Goal: Task Accomplishment & Management: Use online tool/utility

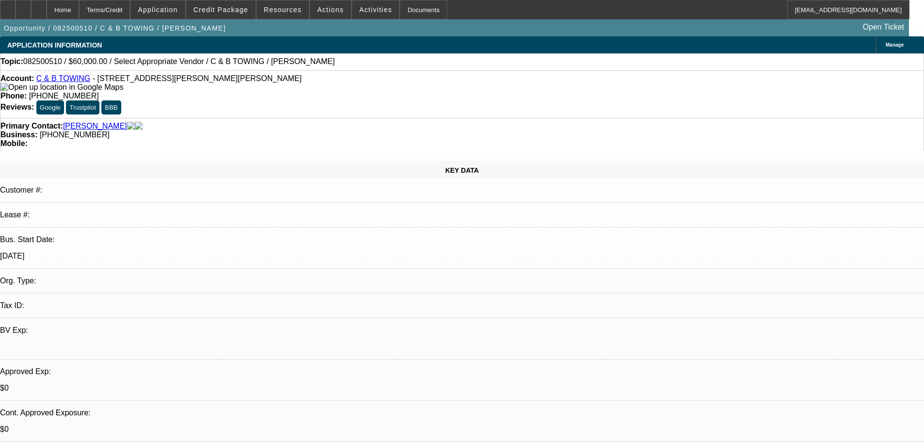
select select "0"
select select "2"
select select "0.1"
select select "4"
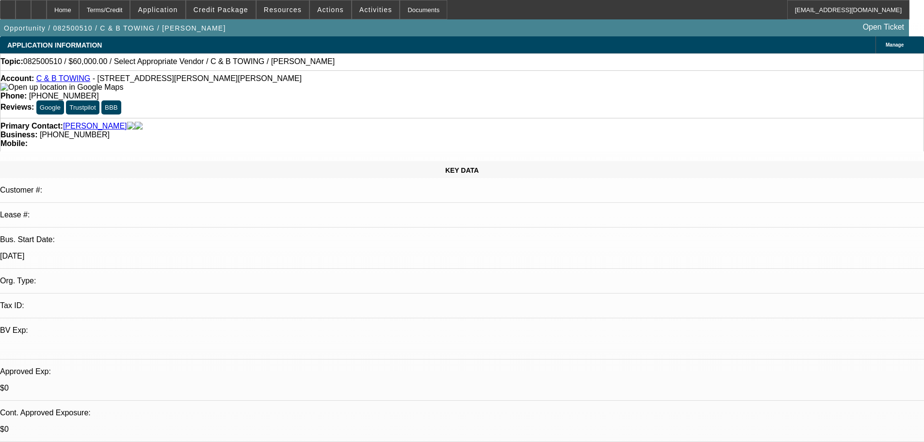
click at [47, 11] on div at bounding box center [39, 9] width 16 height 19
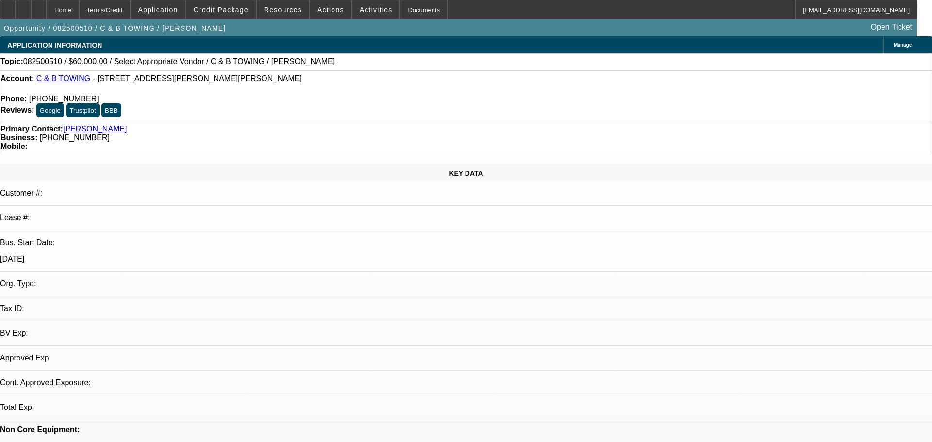
select select "0"
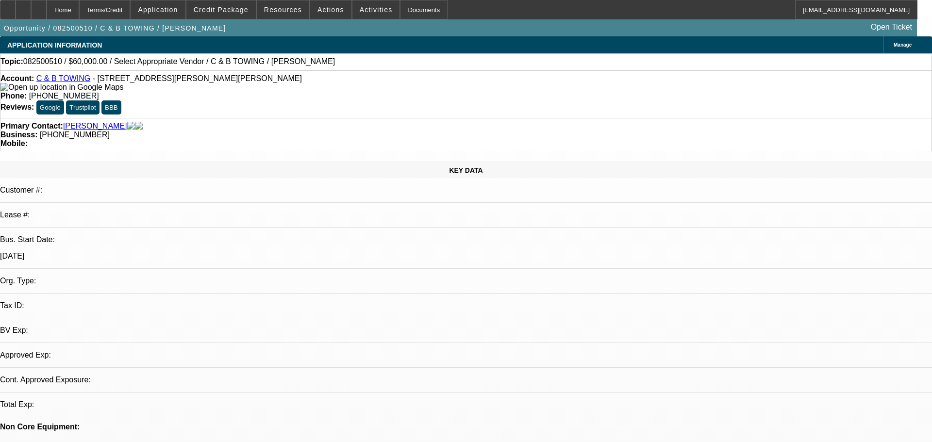
select select "2"
select select "0.1"
select select "1"
select select "2"
select select "4"
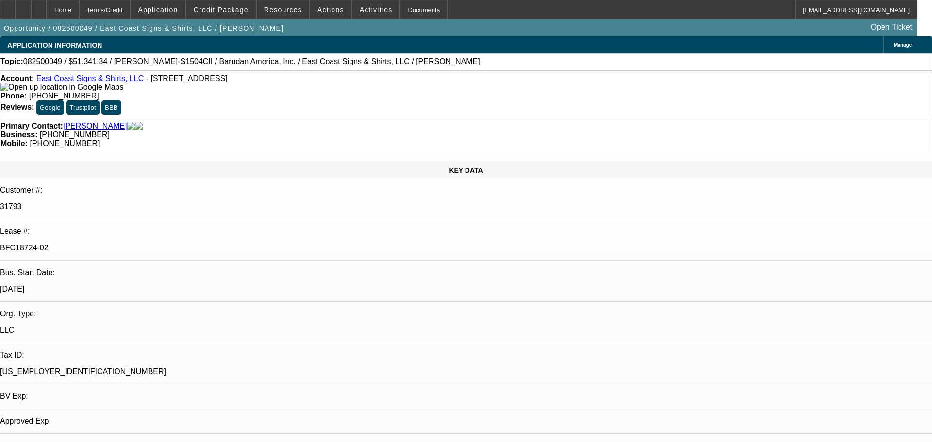
select select "0"
select select "2"
select select "0"
select select "6"
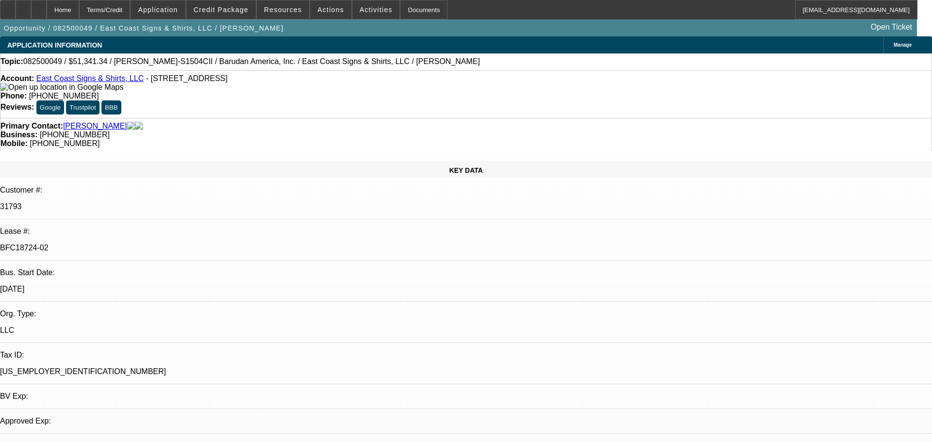
select select "0"
select select "2"
select select "0.1"
select select "4"
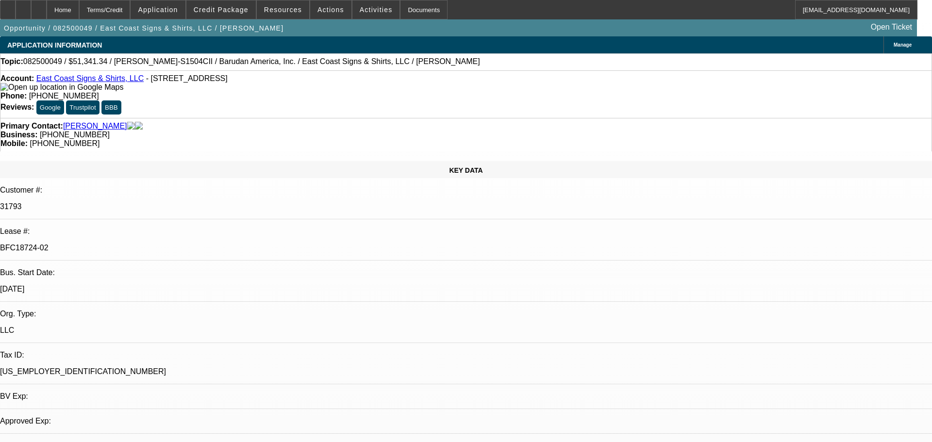
select select "0"
select select "2"
select select "0.1"
select select "4"
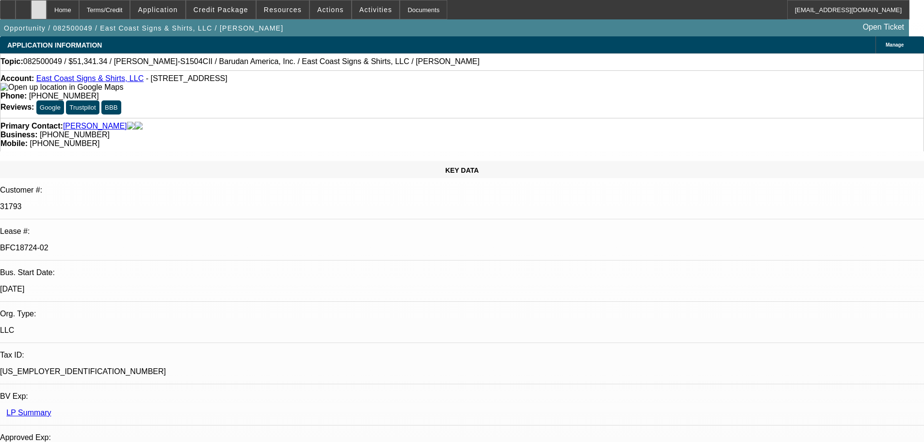
click at [47, 3] on div at bounding box center [39, 9] width 16 height 19
select select "0"
select select "3"
select select "0.1"
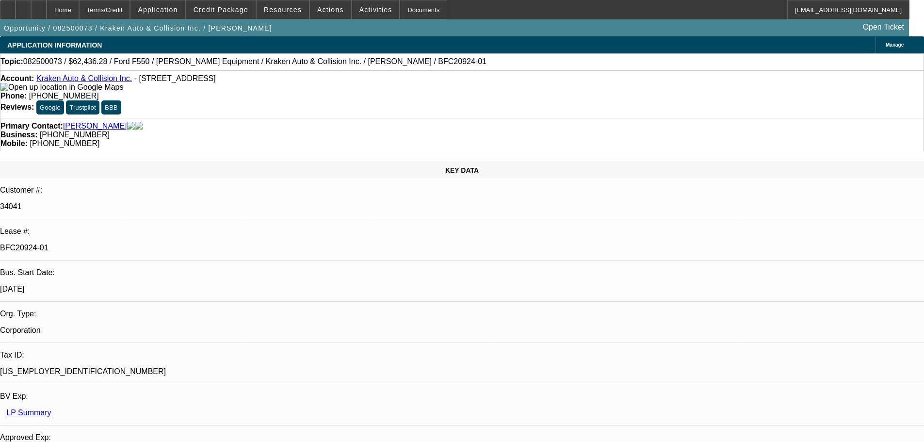
select select "4"
select select "0"
select select "0.1"
select select "4"
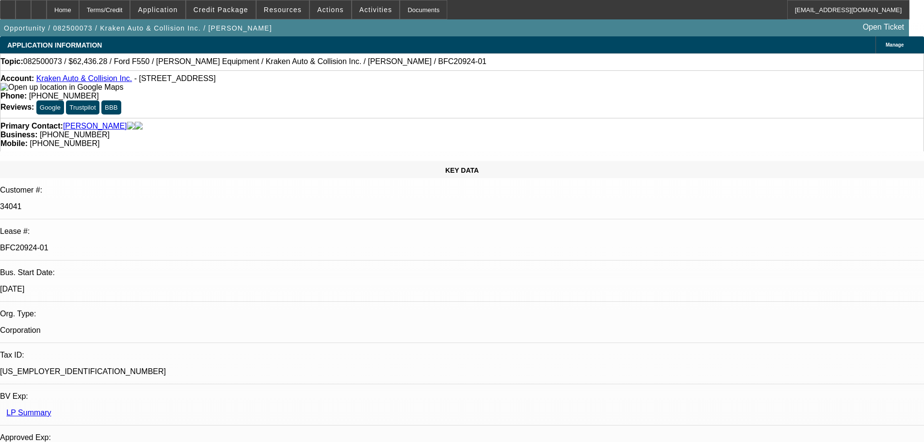
select select "0"
select select "0.1"
select select "4"
select select "0"
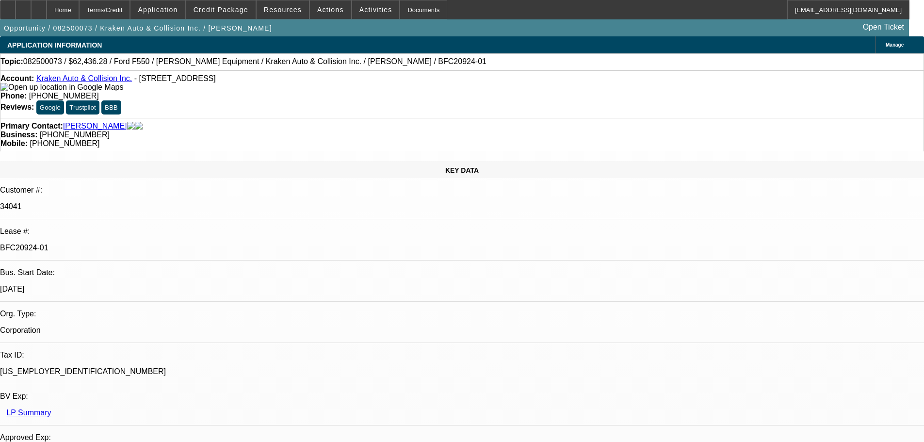
select select "0"
select select "0.1"
select select "4"
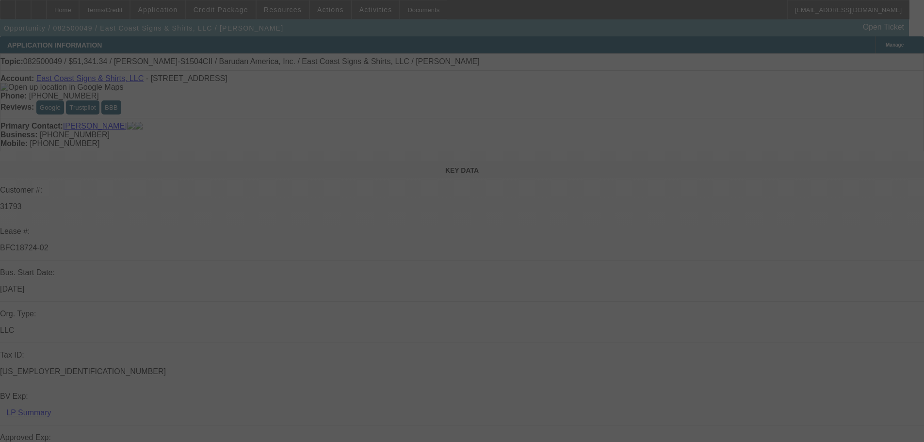
click at [445, 69] on div at bounding box center [462, 221] width 924 height 442
select select "0"
select select "2"
select select "0"
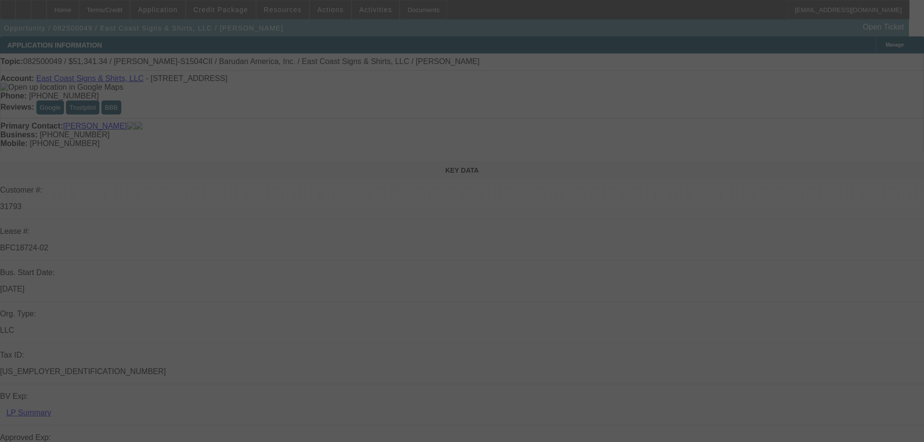
select select "6"
select select "0"
select select "2"
select select "0.1"
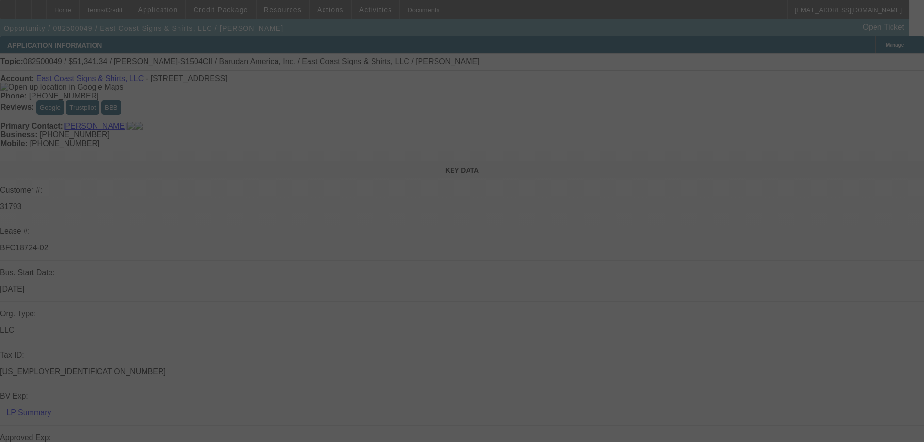
select select "4"
select select "0"
select select "2"
select select "0.1"
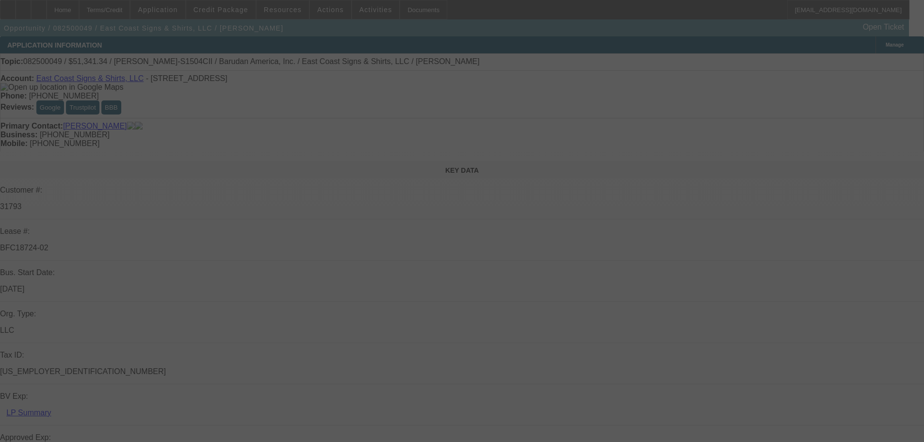
select select "4"
